Goal: Task Accomplishment & Management: Use online tool/utility

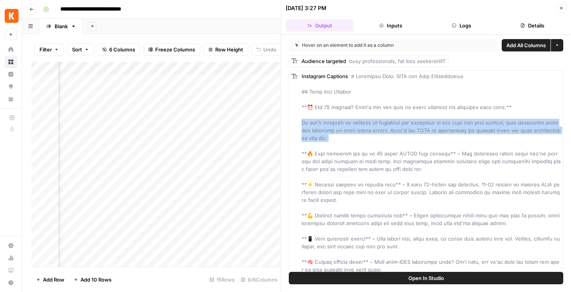
scroll to position [0, 235]
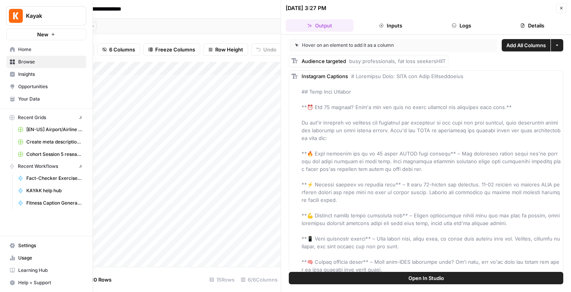
click at [11, 187] on div "Kayak New Home Browse Insights Opportunities Your Data Recent Grids [EN-US] Air…" at bounding box center [46, 146] width 92 height 292
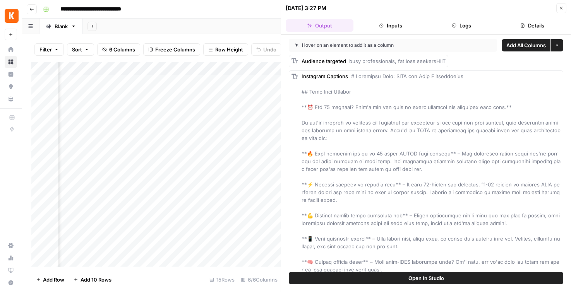
click at [31, 11] on icon "button" at bounding box center [31, 9] width 5 height 5
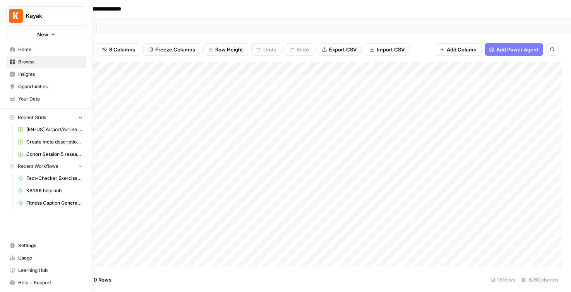
click at [28, 50] on span "Home" at bounding box center [50, 49] width 65 height 7
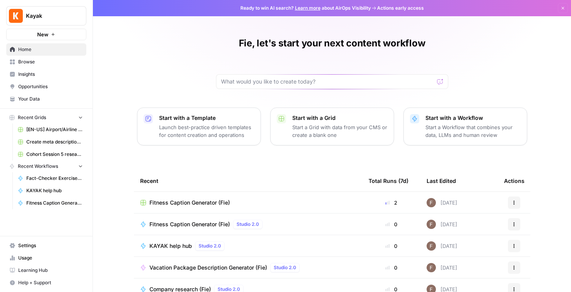
click at [28, 59] on span "Browse" at bounding box center [50, 61] width 65 height 7
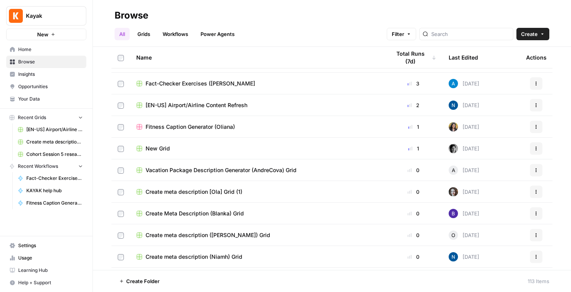
scroll to position [322, 0]
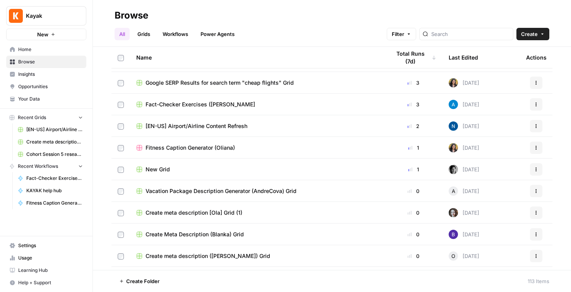
click at [178, 125] on span "[EN-US] Airport/Airline Content Refresh" at bounding box center [197, 126] width 102 height 8
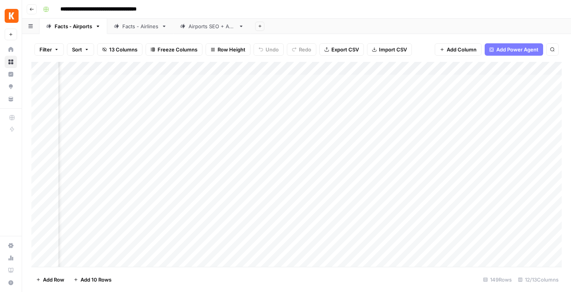
scroll to position [0, 195]
click at [292, 66] on div "Add Column" at bounding box center [296, 164] width 530 height 205
click at [399, 177] on div "Add Column" at bounding box center [296, 164] width 530 height 205
click at [278, 67] on div "Add Column" at bounding box center [296, 164] width 530 height 205
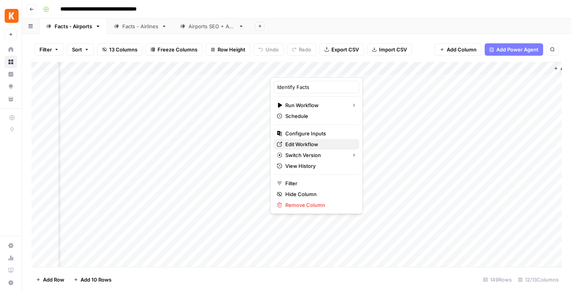
click at [289, 143] on span "Edit Workflow" at bounding box center [319, 144] width 68 height 8
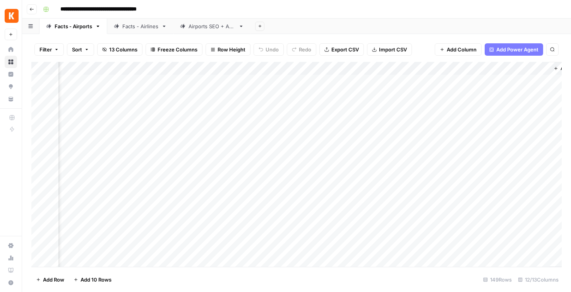
scroll to position [0, 509]
click at [442, 80] on div "Add Column" at bounding box center [296, 164] width 530 height 205
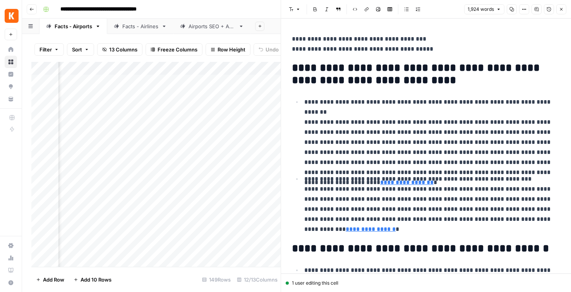
click at [327, 113] on p "**********" at bounding box center [432, 132] width 256 height 70
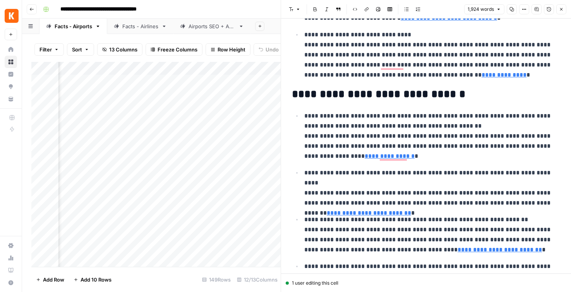
scroll to position [0, 0]
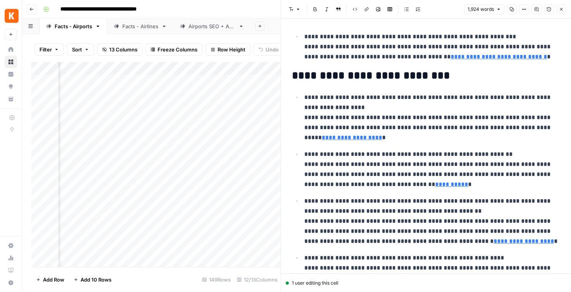
click at [218, 177] on div "Add Column" at bounding box center [155, 164] width 249 height 205
click at [561, 8] on icon "button" at bounding box center [561, 9] width 5 height 5
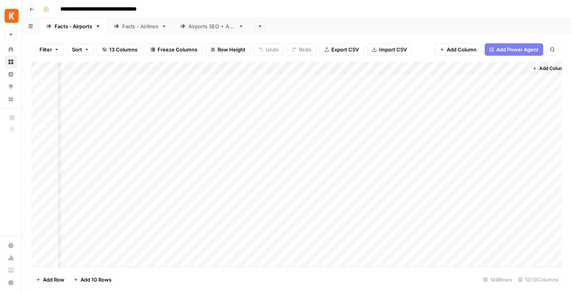
click at [493, 82] on div "Add Column" at bounding box center [296, 164] width 530 height 205
click at [519, 80] on div "Add Column" at bounding box center [296, 164] width 530 height 205
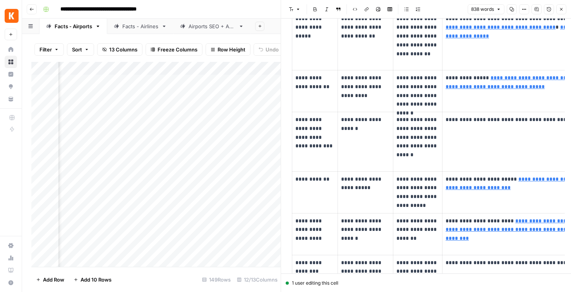
click at [562, 11] on icon "button" at bounding box center [561, 9] width 5 height 5
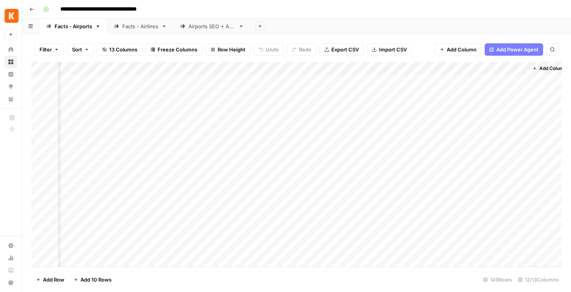
click at [218, 30] on div "Airports SEO + AEO" at bounding box center [211, 26] width 47 height 8
click at [314, 83] on div "Add Column" at bounding box center [296, 164] width 530 height 205
click at [414, 82] on div "Add Column" at bounding box center [296, 164] width 530 height 205
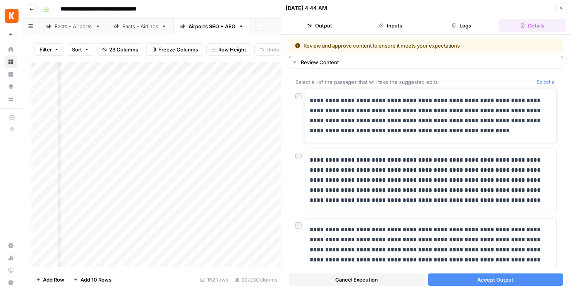
click at [454, 105] on p "**********" at bounding box center [431, 116] width 242 height 40
click at [562, 8] on icon "button" at bounding box center [561, 8] width 5 height 5
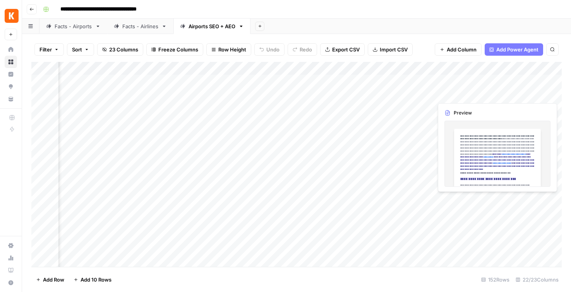
click at [518, 94] on div "Add Column" at bounding box center [296, 164] width 530 height 205
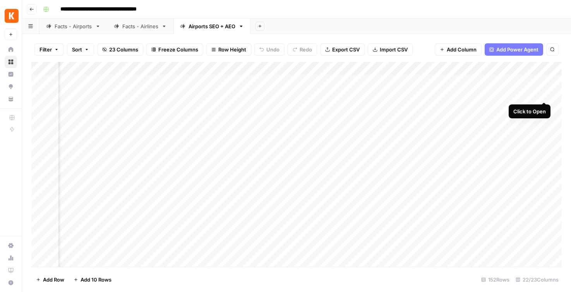
click at [545, 93] on div "Add Column" at bounding box center [296, 164] width 530 height 205
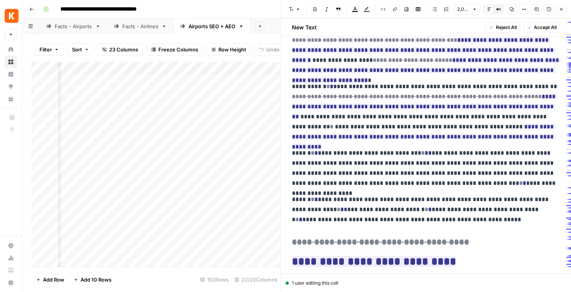
scroll to position [540, 0]
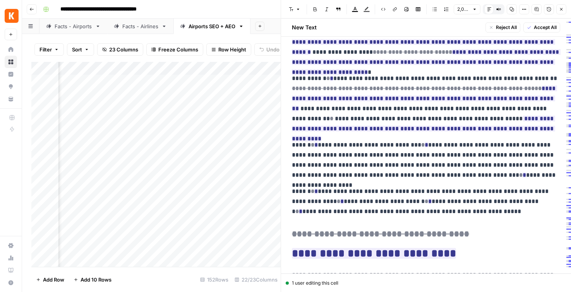
click at [264, 169] on div "Add Column" at bounding box center [155, 164] width 249 height 205
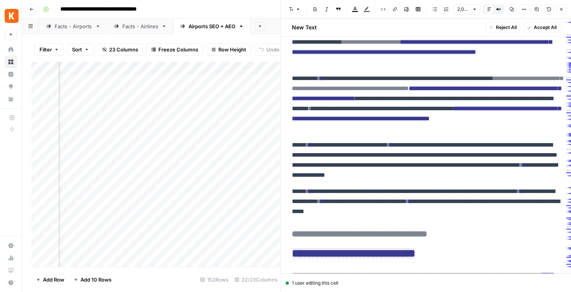
click at [562, 9] on icon "button" at bounding box center [561, 9] width 5 height 5
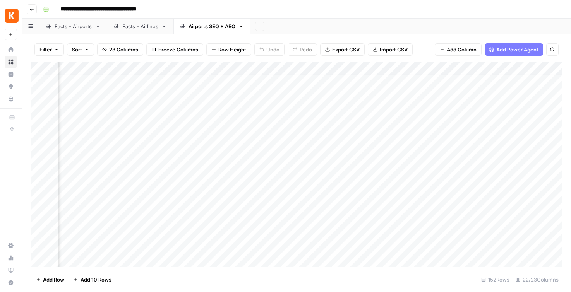
scroll to position [5, 941]
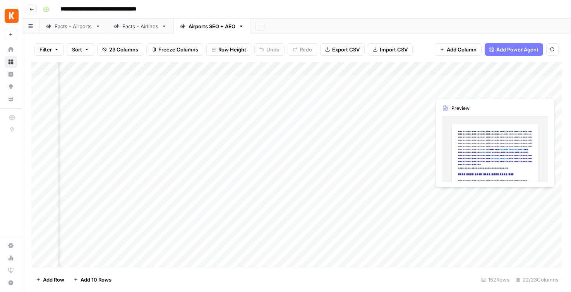
click at [501, 90] on div "Add Column" at bounding box center [296, 164] width 530 height 205
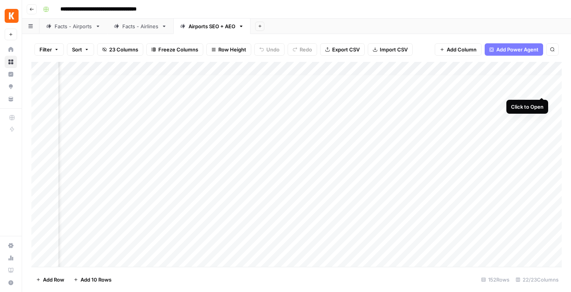
click at [541, 90] on div "Add Column" at bounding box center [296, 164] width 530 height 205
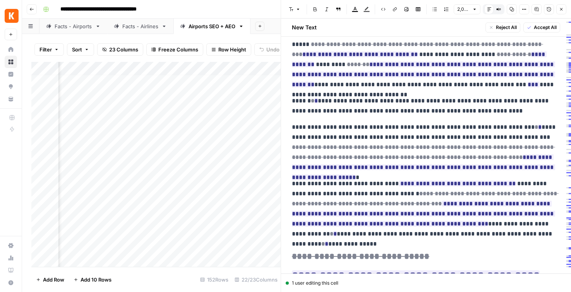
scroll to position [1453, 0]
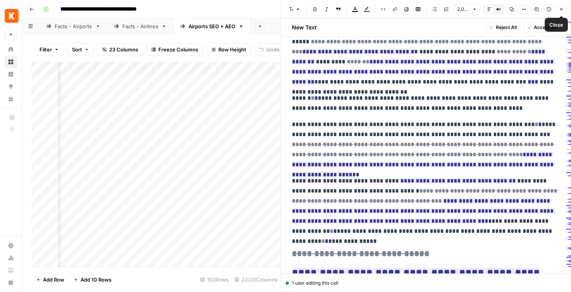
click at [560, 10] on icon "button" at bounding box center [561, 9] width 3 height 3
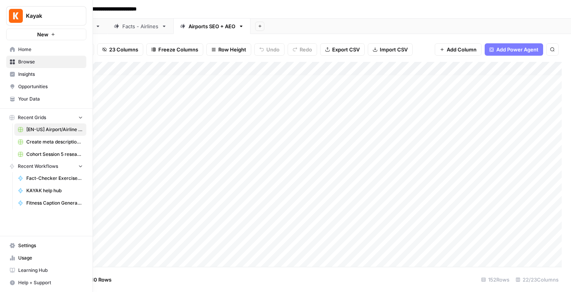
click at [29, 61] on span "Browse" at bounding box center [50, 61] width 65 height 7
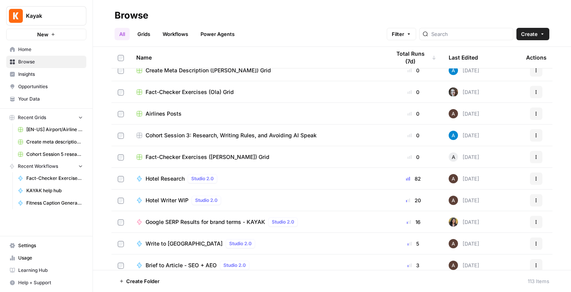
scroll to position [1115, 0]
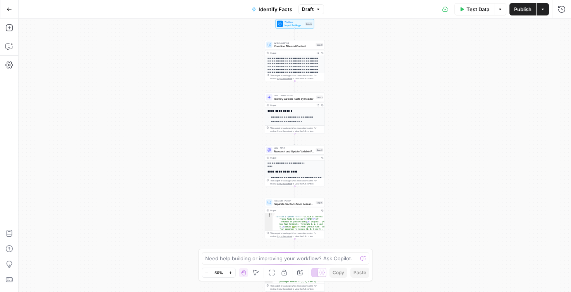
click at [230, 274] on icon "button" at bounding box center [230, 273] width 4 height 4
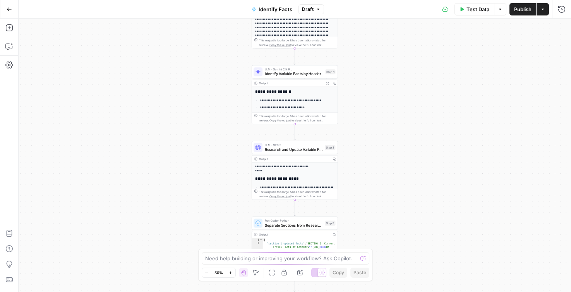
click at [230, 274] on icon "button" at bounding box center [230, 273] width 4 height 4
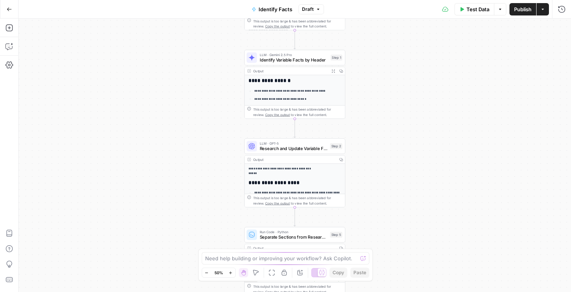
click at [230, 274] on icon "button" at bounding box center [230, 273] width 4 height 4
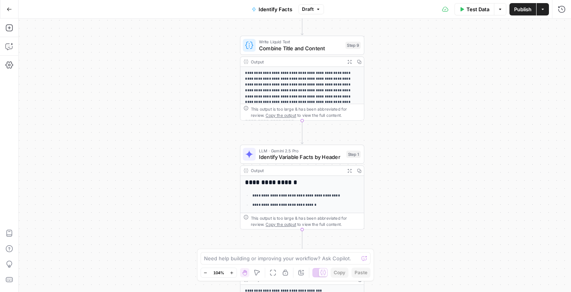
drag, startPoint x: 380, startPoint y: 91, endPoint x: 391, endPoint y: 243, distance: 151.7
click at [391, 243] on div "**********" at bounding box center [295, 156] width 552 height 274
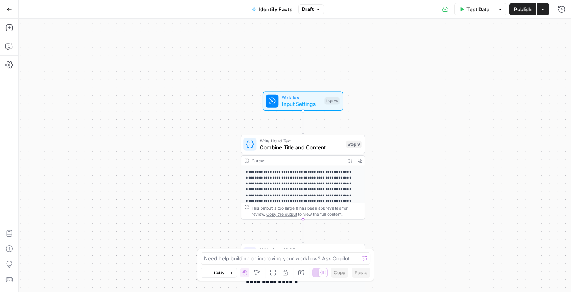
drag, startPoint x: 407, startPoint y: 141, endPoint x: 405, endPoint y: 207, distance: 66.6
click at [405, 207] on div "**********" at bounding box center [295, 156] width 552 height 274
click at [310, 99] on span "Workflow" at bounding box center [302, 97] width 40 height 7
click at [312, 193] on p "**********" at bounding box center [303, 189] width 114 height 41
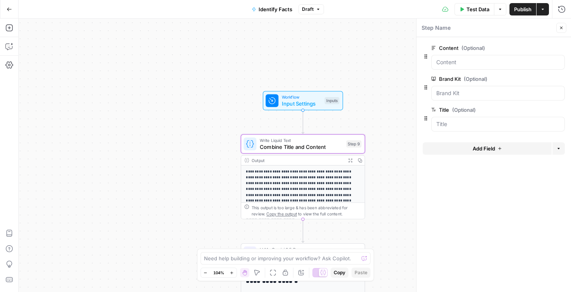
click at [560, 27] on icon "button" at bounding box center [561, 28] width 5 height 5
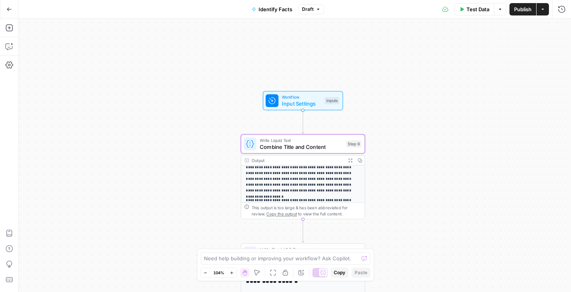
scroll to position [25, 0]
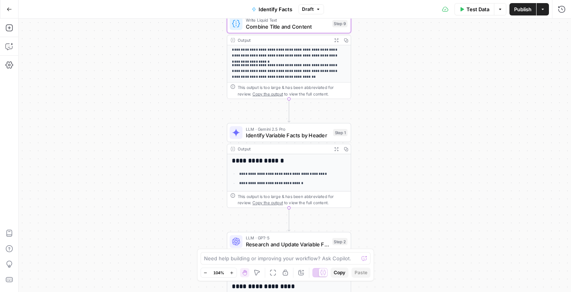
drag, startPoint x: 443, startPoint y: 217, endPoint x: 428, endPoint y: 92, distance: 126.0
click at [428, 92] on div "**********" at bounding box center [295, 156] width 552 height 274
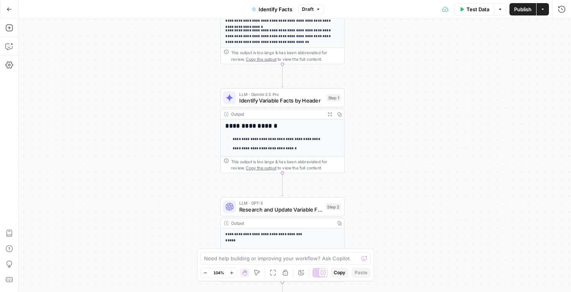
drag, startPoint x: 403, startPoint y: 108, endPoint x: 398, endPoint y: 77, distance: 30.9
click at [398, 77] on div "**********" at bounding box center [295, 156] width 552 height 274
click at [295, 99] on span "Identify Variable Facts by Header" at bounding box center [282, 100] width 84 height 8
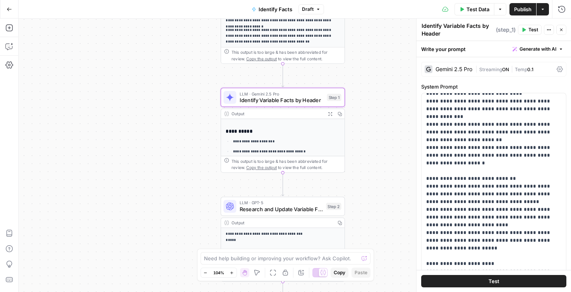
scroll to position [166, 0]
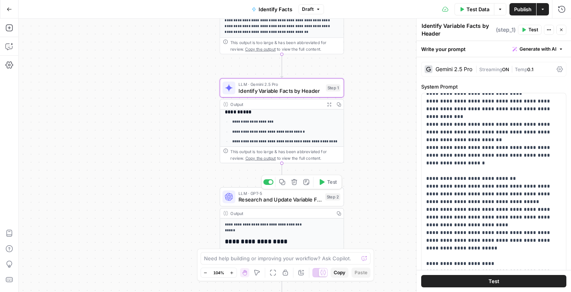
click at [276, 204] on span "Research and Update Variable Facts" at bounding box center [279, 200] width 83 height 8
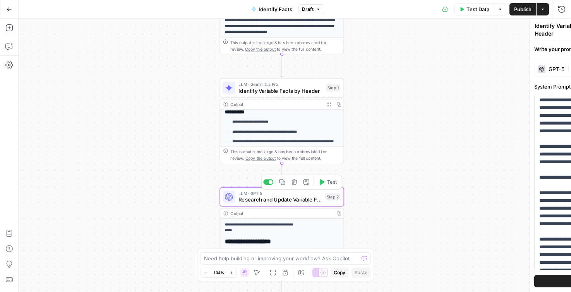
type textarea "Research and Update Variable Facts"
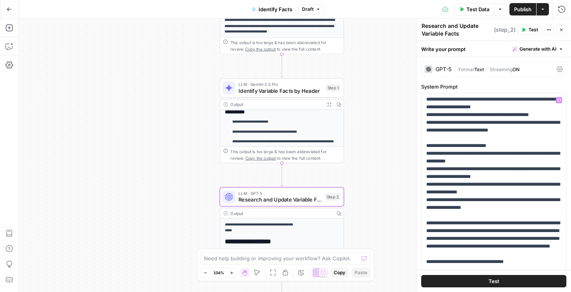
scroll to position [645, 0]
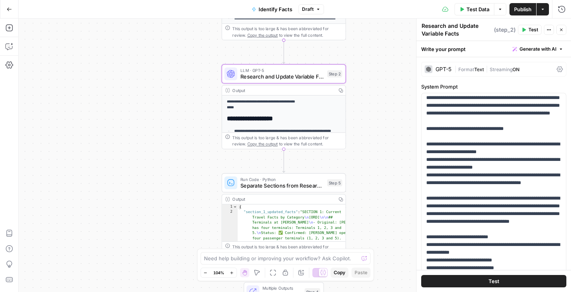
drag, startPoint x: 387, startPoint y: 183, endPoint x: 389, endPoint y: 60, distance: 123.1
click at [389, 60] on div "**********" at bounding box center [295, 156] width 552 height 274
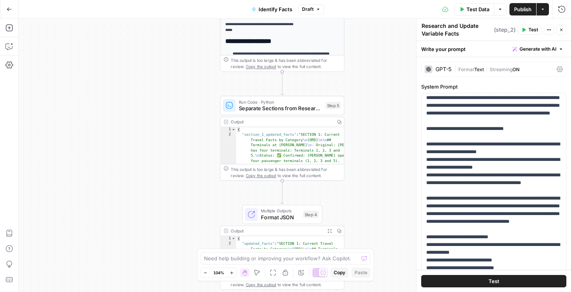
drag, startPoint x: 389, startPoint y: 135, endPoint x: 388, endPoint y: 57, distance: 77.4
click at [388, 57] on div "**********" at bounding box center [295, 156] width 552 height 274
